Goal: Contribute content

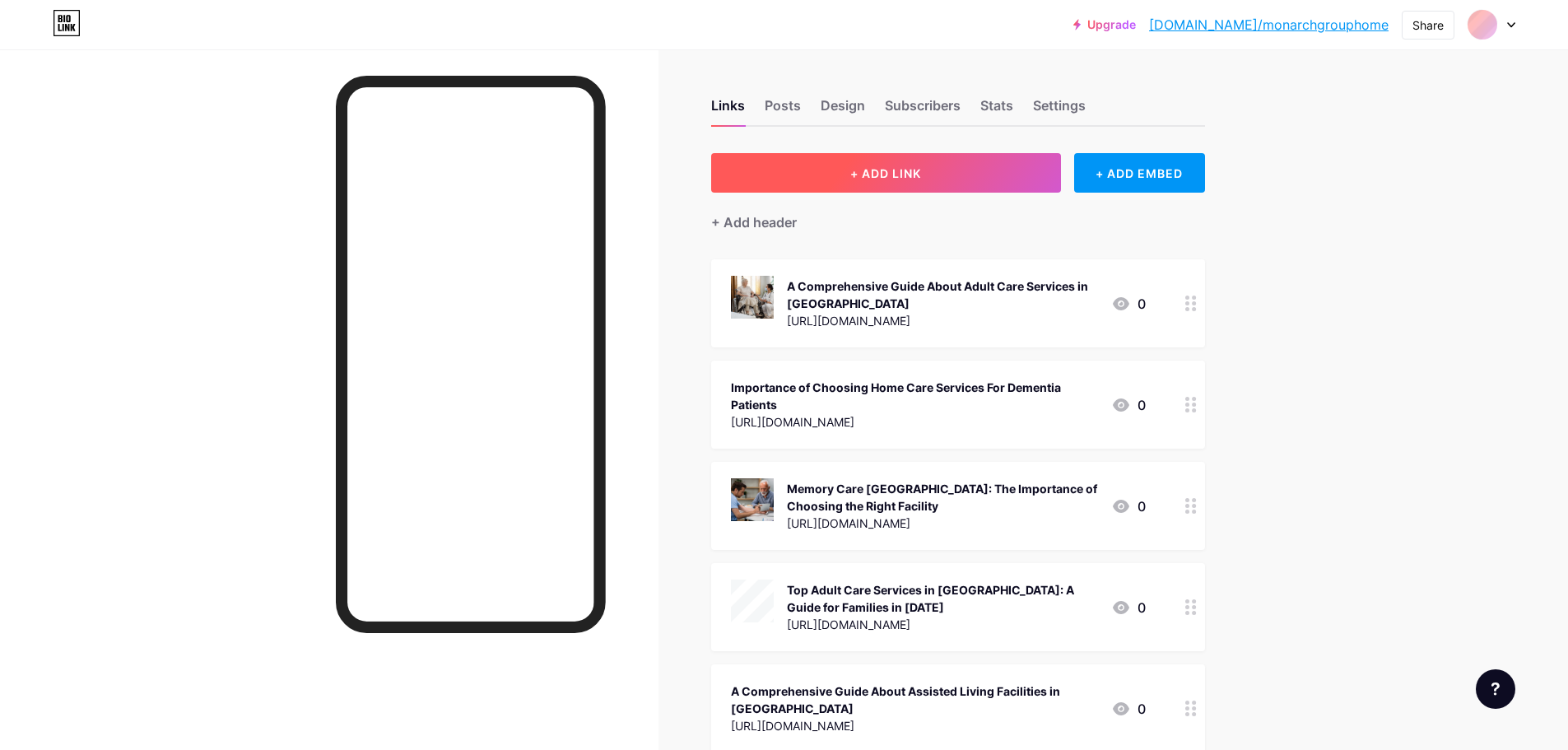
click at [822, 170] on button "+ ADD LINK" at bounding box center [885, 173] width 350 height 40
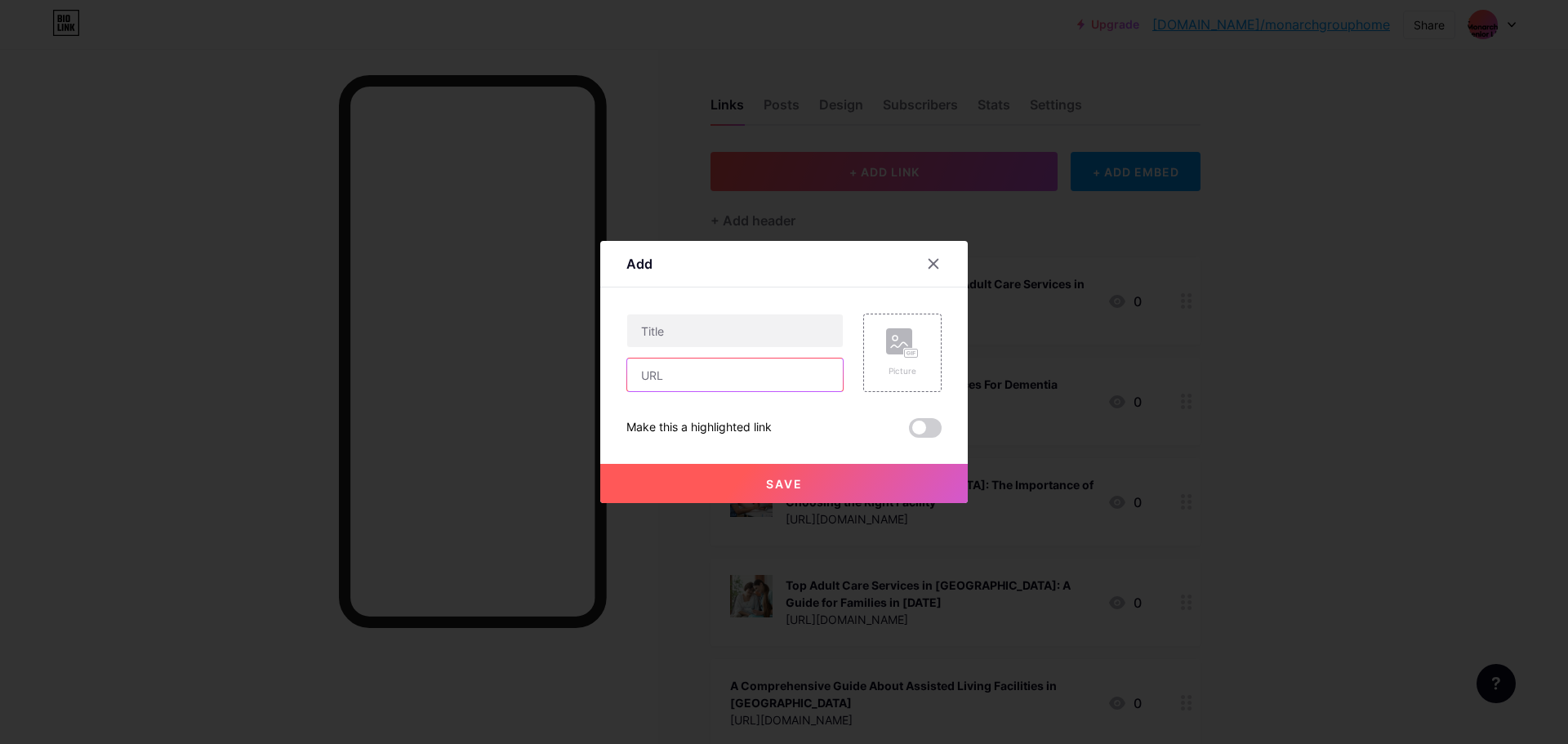
click at [719, 371] on input "text" at bounding box center [735, 375] width 216 height 33
paste input "[URL][DOMAIN_NAME][MEDICAL_DATA]"
type input "[URL][DOMAIN_NAME][MEDICAL_DATA]"
click at [897, 377] on div "Picture" at bounding box center [903, 371] width 33 height 12
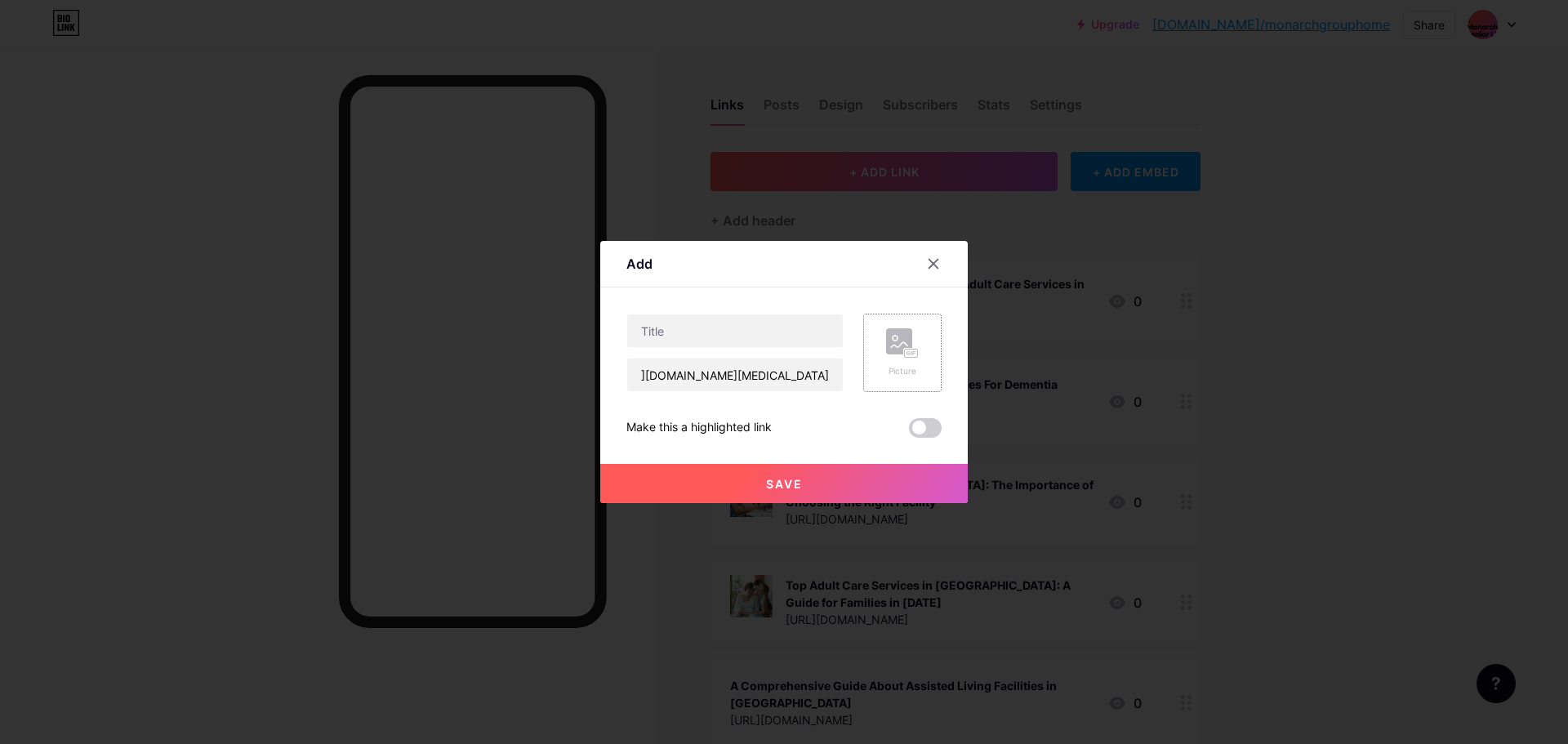
scroll to position [0, 0]
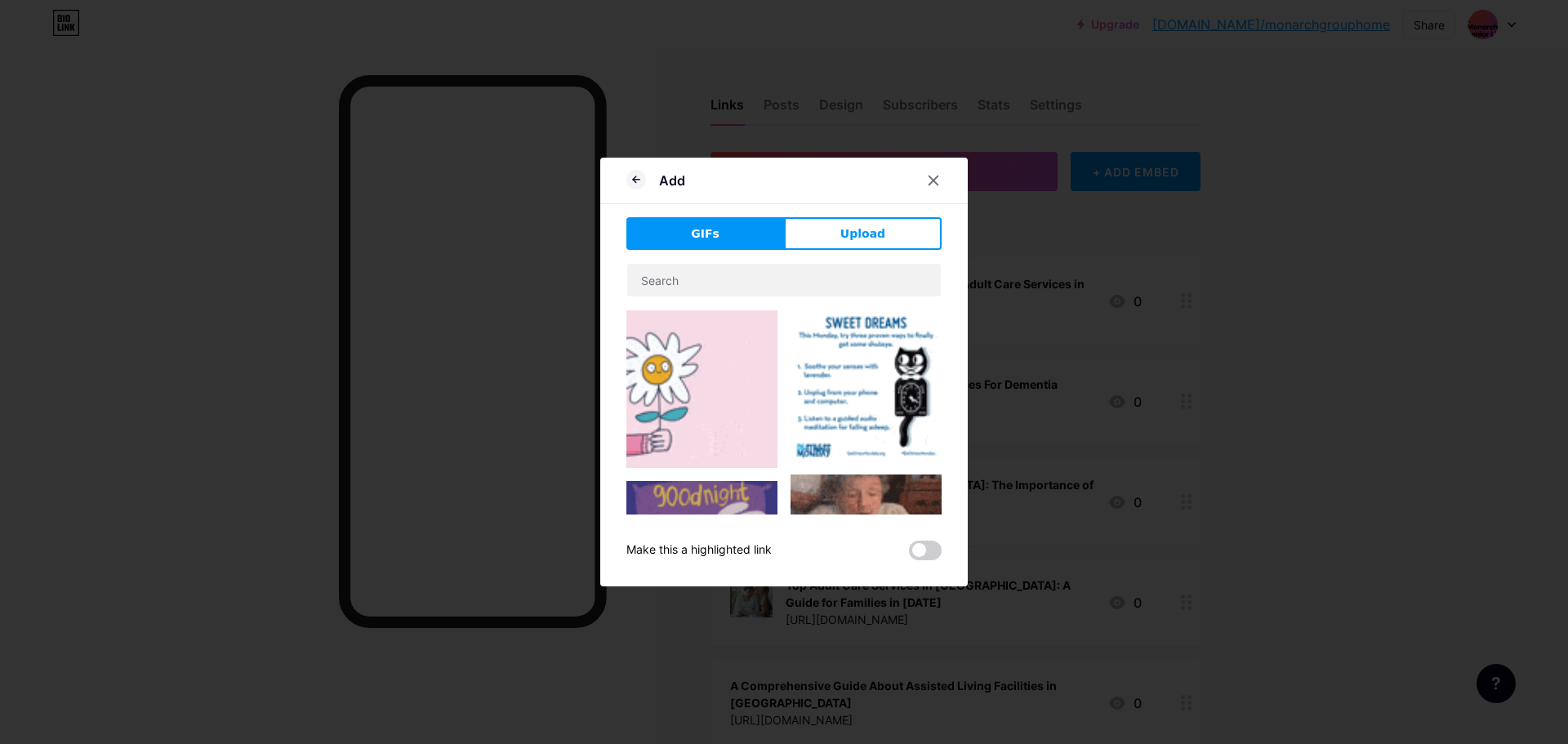
click at [850, 249] on button "Upload" at bounding box center [863, 234] width 157 height 33
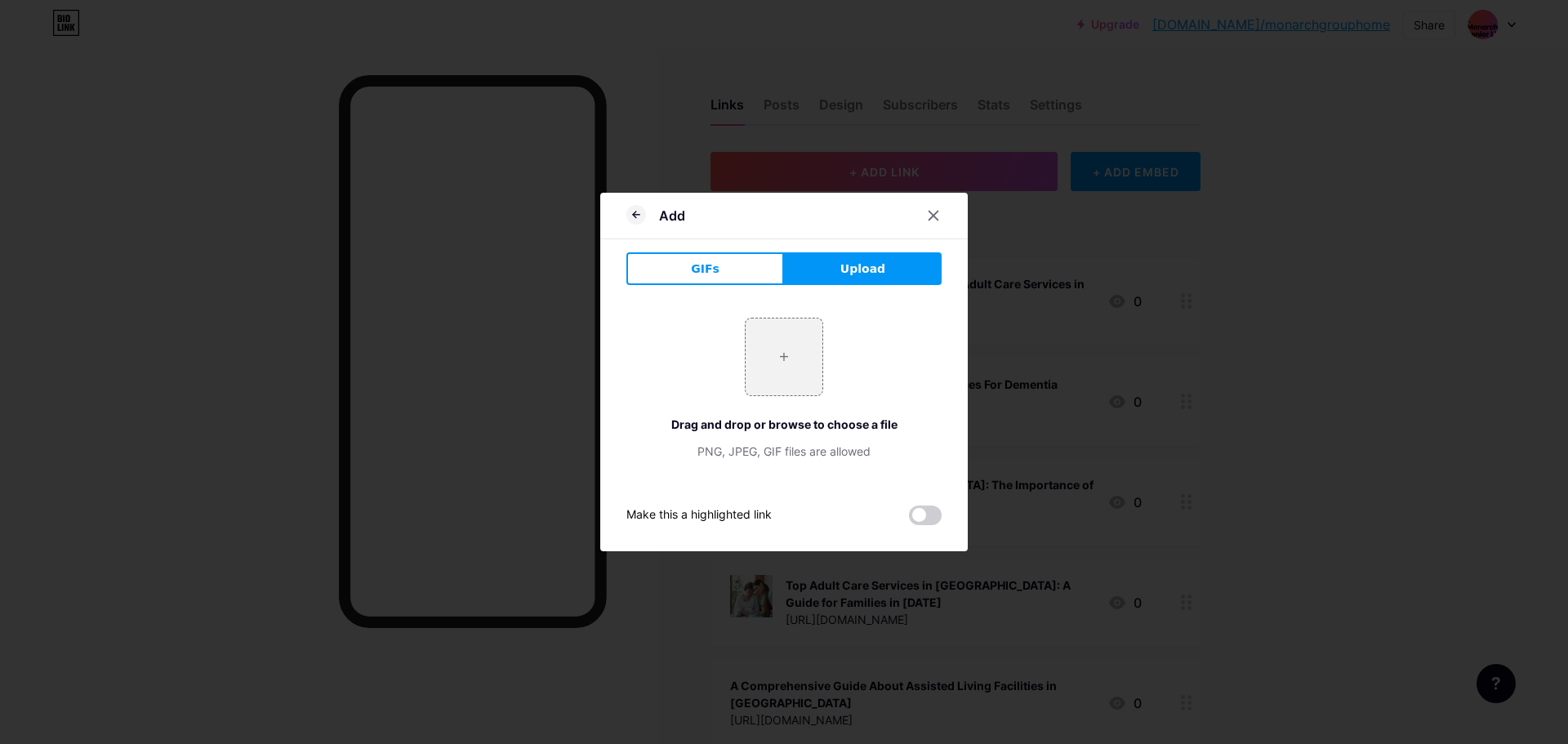
click at [827, 339] on div "+ Drag and drop or browse to choose a file PNG, JPEG, GIF files are allowed" at bounding box center [784, 388] width 315 height 142
click at [811, 340] on input "file" at bounding box center [784, 357] width 77 height 77
type input "C:\fakepath\[MEDICAL_DATA] in group home.jpg"
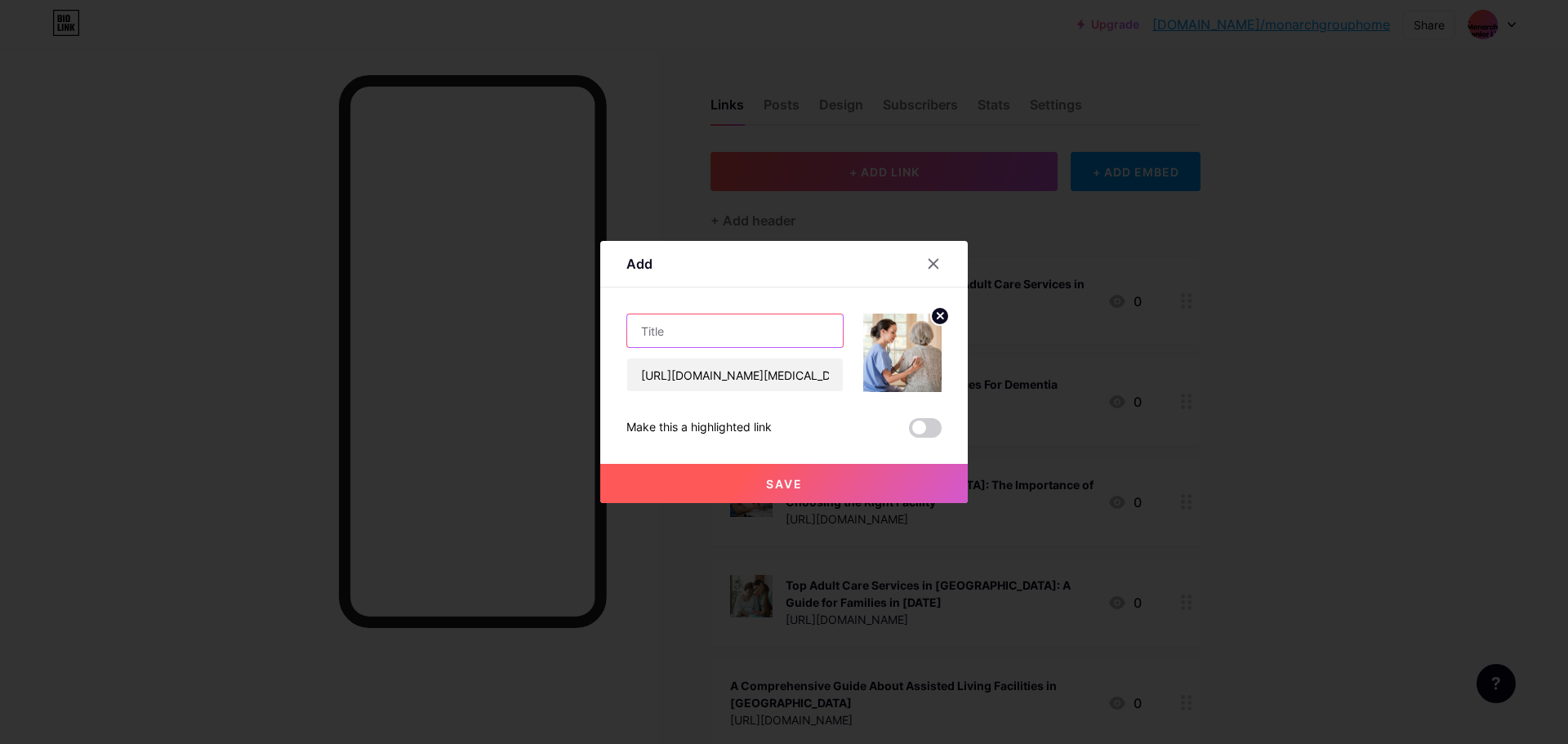
drag, startPoint x: 633, startPoint y: 317, endPoint x: 657, endPoint y: 324, distance: 25.0
click at [634, 317] on input "text" at bounding box center [735, 331] width 216 height 33
paste input "Ensuring Safe and Reliable [MEDICAL_DATA] in Group Home Settings"
type input "Ensuring Safe and Reliable [MEDICAL_DATA] in Group Home Settings"
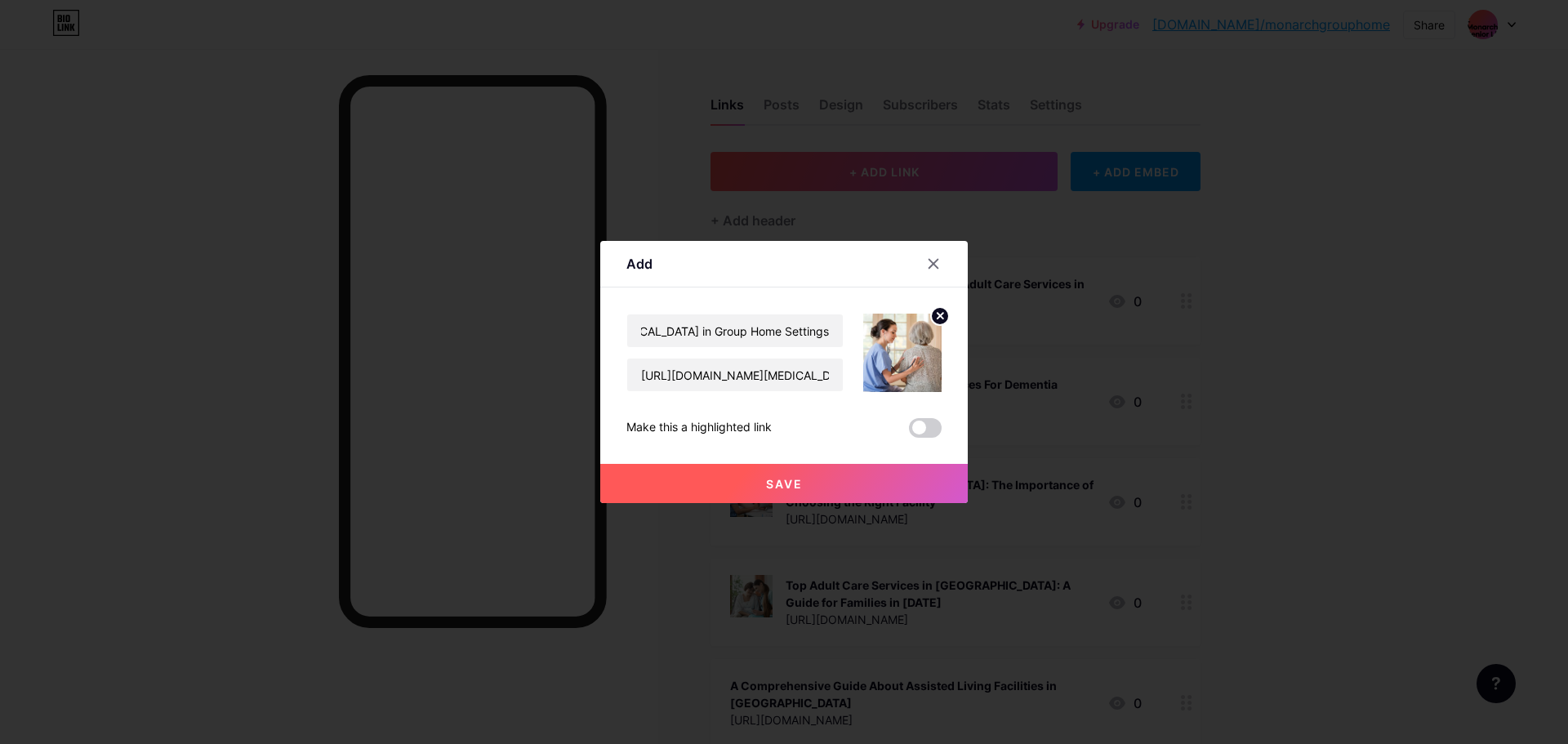
click at [763, 490] on button "Save" at bounding box center [784, 484] width 367 height 39
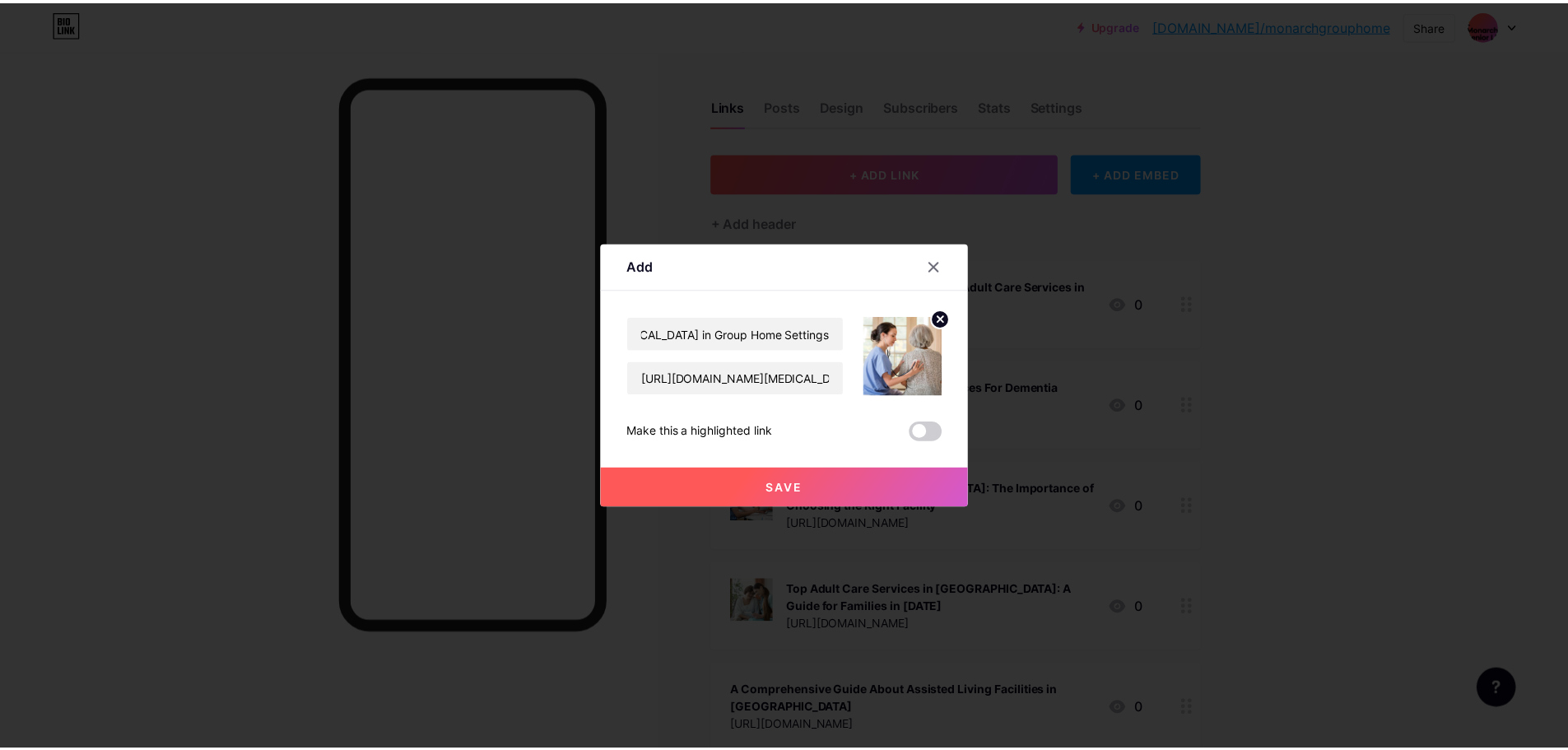
scroll to position [0, 0]
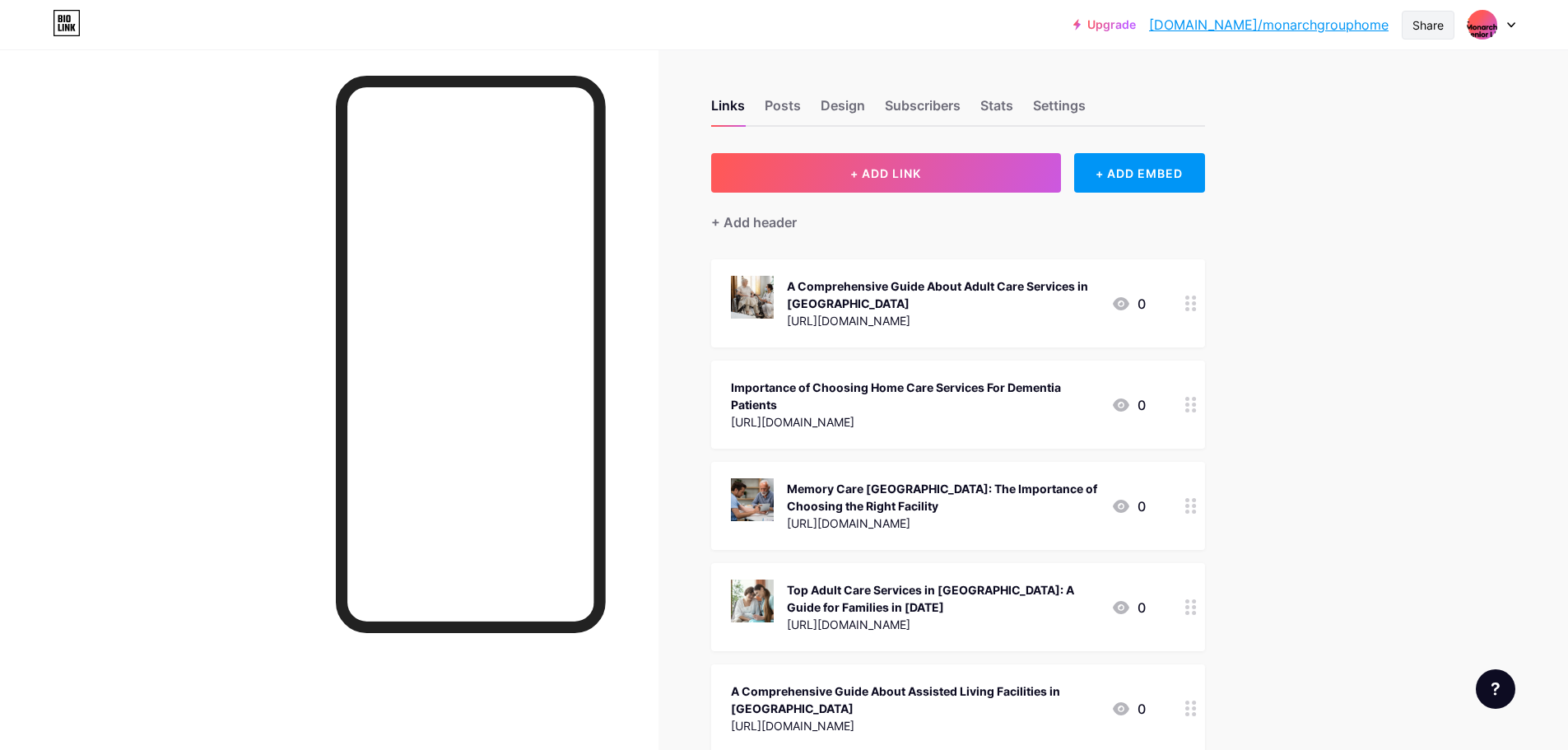
click at [1424, 26] on div "Share" at bounding box center [1428, 25] width 31 height 17
click at [1349, 78] on div "Copy link" at bounding box center [1331, 85] width 245 height 40
